Goal: Task Accomplishment & Management: Complete application form

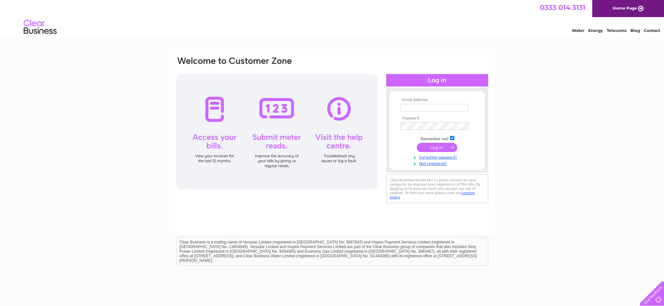
click at [484, 100] on form "Email Address: Password: Remember me?" at bounding box center [436, 132] width 95 height 68
click at [435, 162] on link "Not registered?" at bounding box center [438, 163] width 75 height 6
click at [439, 106] on input "text" at bounding box center [435, 107] width 68 height 7
type input "[EMAIL_ADDRESS][DOMAIN_NAME]"
click at [449, 156] on link "Forgotten password?" at bounding box center [438, 157] width 75 height 6
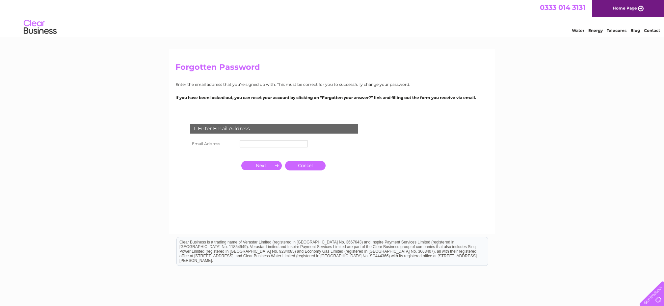
click at [284, 146] on input "text" at bounding box center [274, 143] width 68 height 7
type input "arthurliecars6565@gmail.com"
click input "submit" at bounding box center [0, 0] width 0 height 0
click at [260, 167] on input "button" at bounding box center [261, 166] width 40 height 9
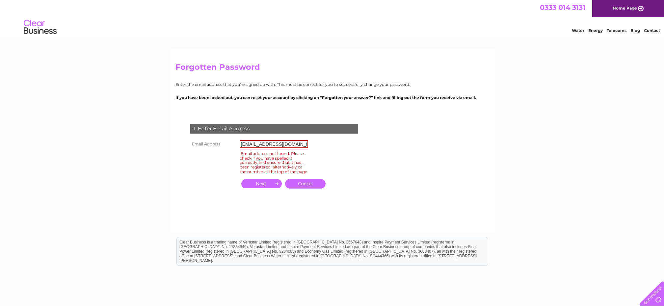
click at [306, 180] on td "Cancel" at bounding box center [305, 183] width 44 height 13
click at [305, 184] on link "Cancel" at bounding box center [305, 184] width 40 height 10
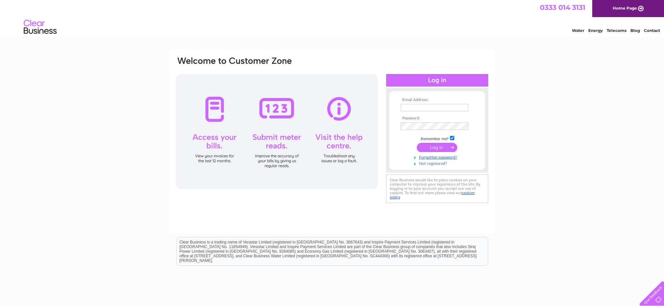
click at [435, 163] on link "Not registered?" at bounding box center [438, 163] width 75 height 6
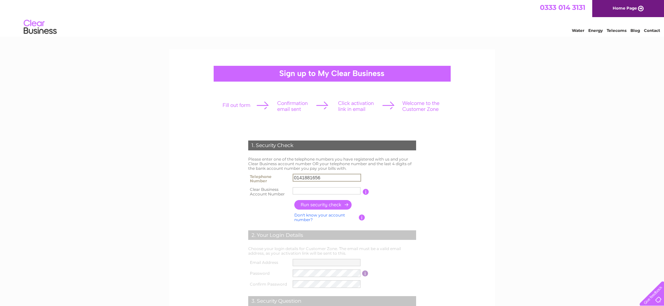
type input "01418816565"
drag, startPoint x: 329, startPoint y: 181, endPoint x: 266, endPoint y: 176, distance: 63.3
click at [266, 176] on tr "Telephone Number 01418816565" at bounding box center [332, 178] width 171 height 13
paste input "1130736"
type input "1130736"
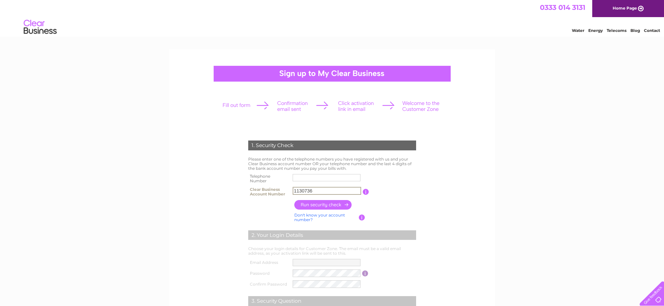
click at [324, 204] on input "button" at bounding box center [323, 205] width 58 height 10
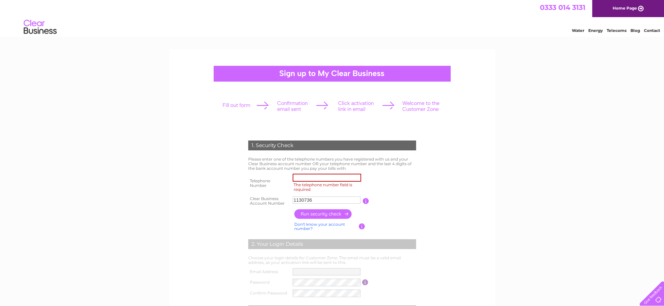
click at [315, 180] on input "The telephone number field is required." at bounding box center [327, 178] width 68 height 8
click at [323, 213] on input "button" at bounding box center [323, 214] width 58 height 10
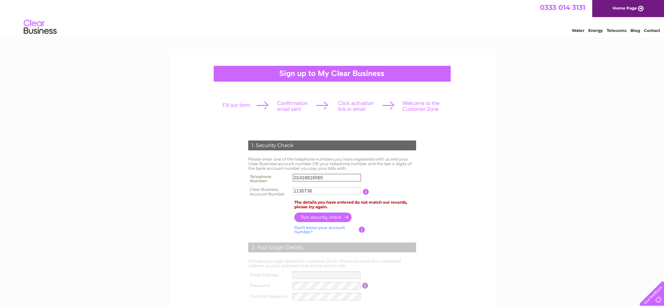
drag, startPoint x: 326, startPoint y: 177, endPoint x: 308, endPoint y: 173, distance: 17.5
click at [308, 174] on input "01418816565" at bounding box center [327, 178] width 68 height 8
click at [309, 215] on input "button" at bounding box center [323, 217] width 58 height 10
click at [321, 188] on input "1130736" at bounding box center [327, 191] width 68 height 8
drag, startPoint x: 329, startPoint y: 177, endPoint x: 263, endPoint y: 175, distance: 65.5
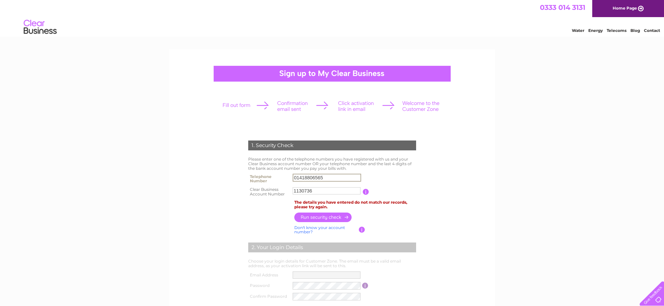
click at [263, 175] on tr "Telephone Number 01418806565" at bounding box center [332, 178] width 171 height 13
type input "07788438869"
click at [332, 219] on input "button" at bounding box center [323, 217] width 58 height 10
click at [365, 190] on input "button" at bounding box center [365, 192] width 6 height 6
click at [333, 214] on input "button" at bounding box center [323, 217] width 58 height 10
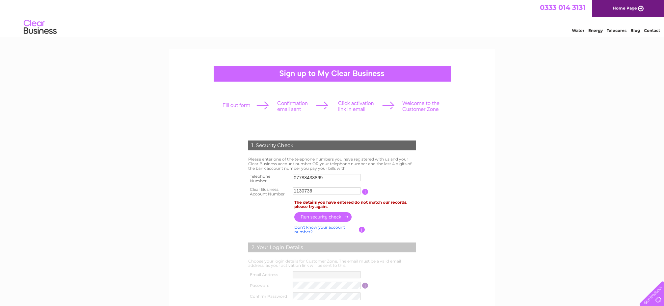
click at [360, 227] on input "button" at bounding box center [362, 230] width 6 height 6
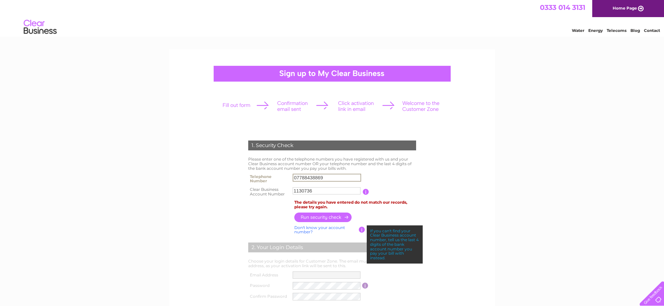
drag, startPoint x: 329, startPoint y: 176, endPoint x: 285, endPoint y: 175, distance: 43.8
click at [285, 175] on tr "Telephone Number 07788438869" at bounding box center [332, 178] width 171 height 13
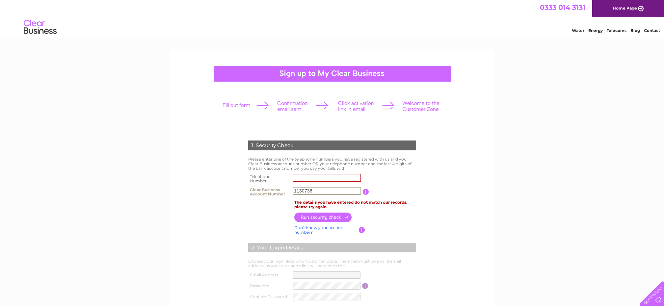
drag, startPoint x: 314, startPoint y: 190, endPoint x: 281, endPoint y: 189, distance: 32.9
click at [281, 189] on tr "Clear Business Account Number 1130736 You will find your account number on the …" at bounding box center [332, 191] width 171 height 13
type input "4610"
click at [339, 217] on input "button" at bounding box center [323, 218] width 58 height 10
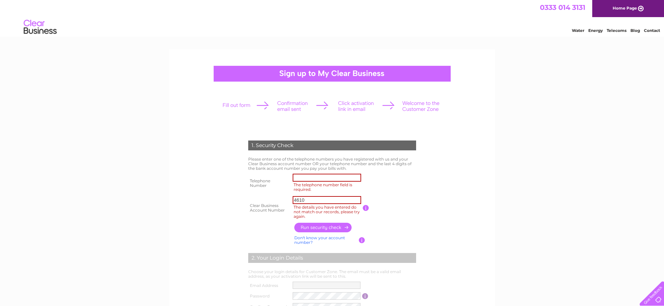
click at [328, 178] on input "The telephone number field is required." at bounding box center [327, 178] width 68 height 8
type input "01418816565"
click at [316, 228] on input "button" at bounding box center [323, 228] width 58 height 10
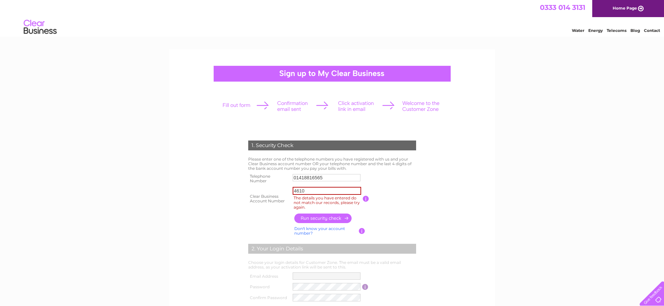
click at [317, 217] on input "button" at bounding box center [323, 219] width 58 height 10
click at [337, 177] on input "01418816565" at bounding box center [327, 177] width 68 height 7
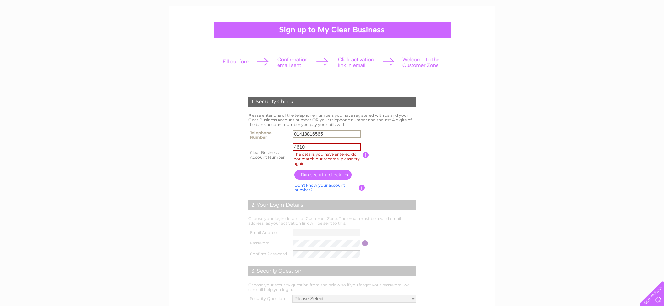
scroll to position [14, 0]
